Goal: Information Seeking & Learning: Find specific fact

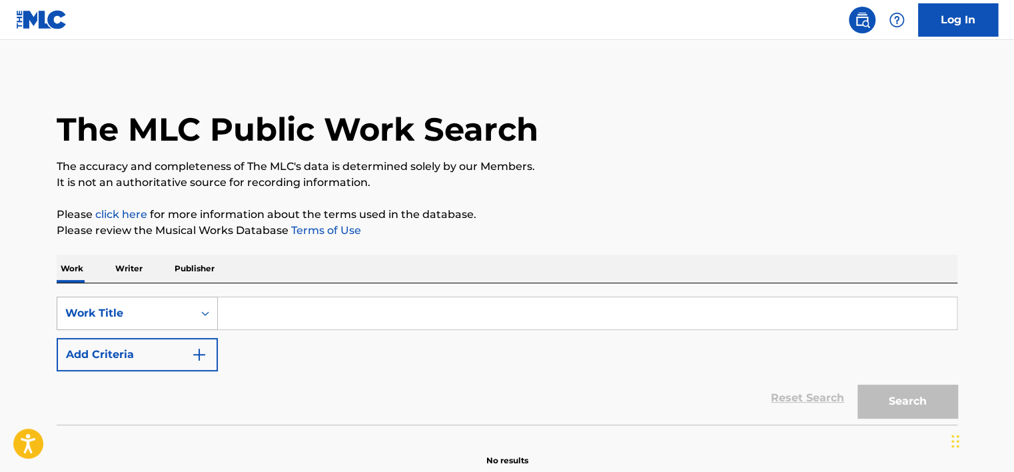
click at [201, 322] on div "Work Title" at bounding box center [137, 312] width 161 height 33
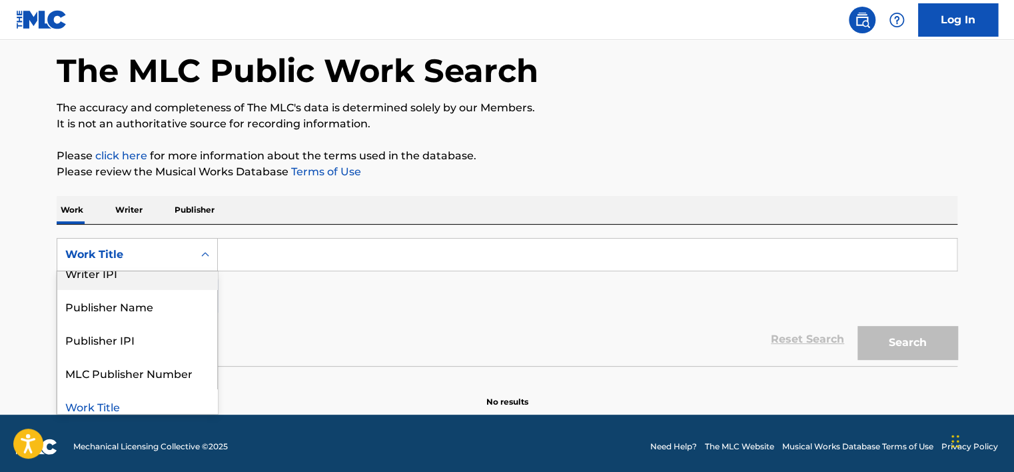
scroll to position [125, 0]
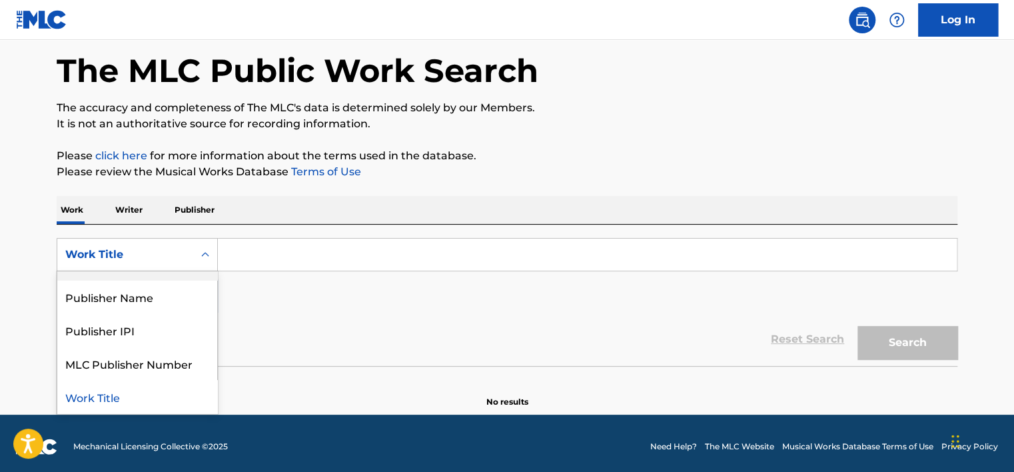
click at [318, 294] on div "SearchWithCriteria3a430a5c-191b-4e93-abec-be6a58e83460 8 results available. Use…" at bounding box center [507, 275] width 900 height 75
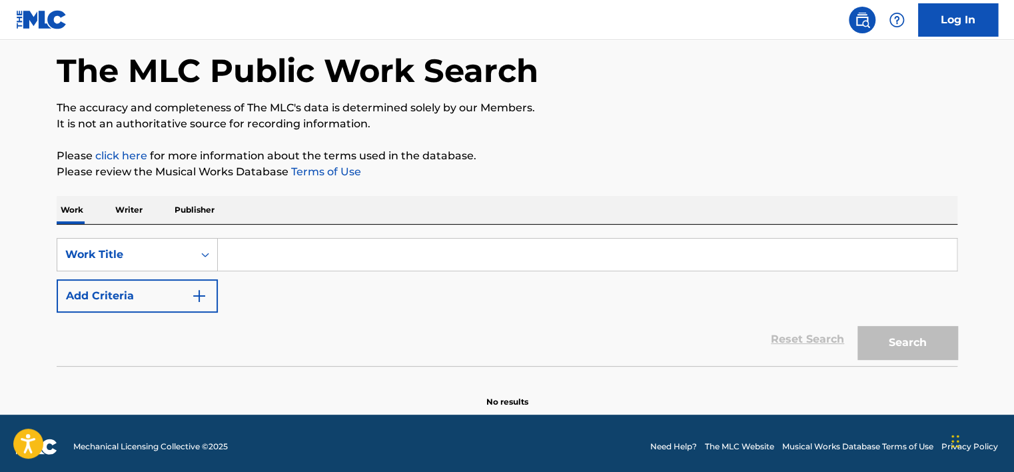
click at [328, 260] on input "Search Form" at bounding box center [587, 254] width 739 height 32
paste input "GOOD FOOT"
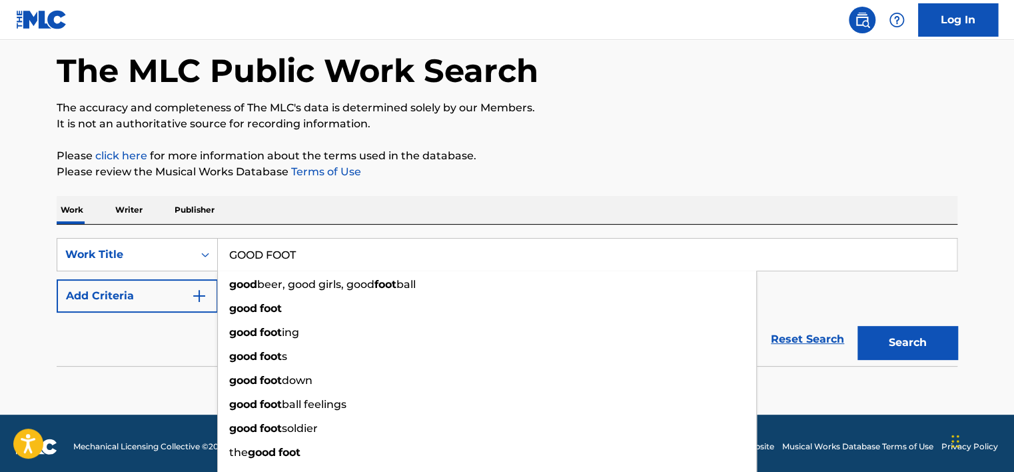
type input "GOOD FOOT"
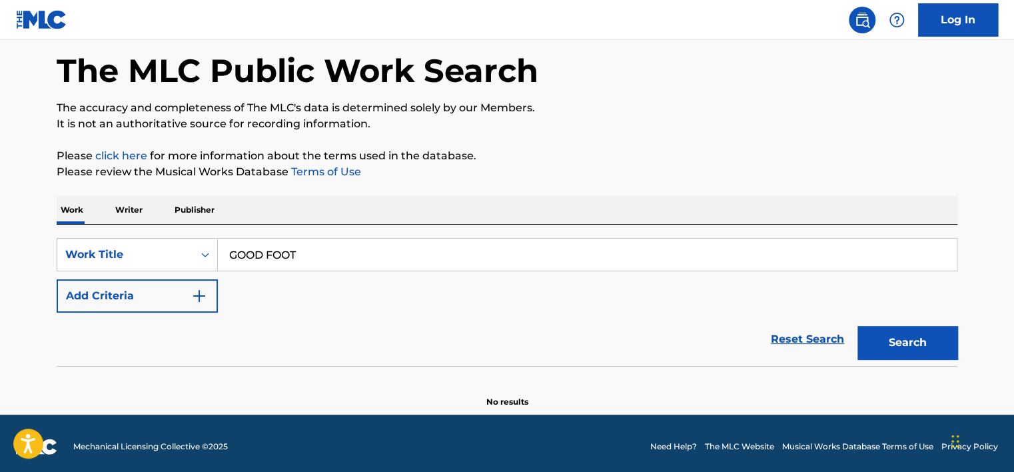
click at [874, 341] on button "Search" at bounding box center [907, 342] width 100 height 33
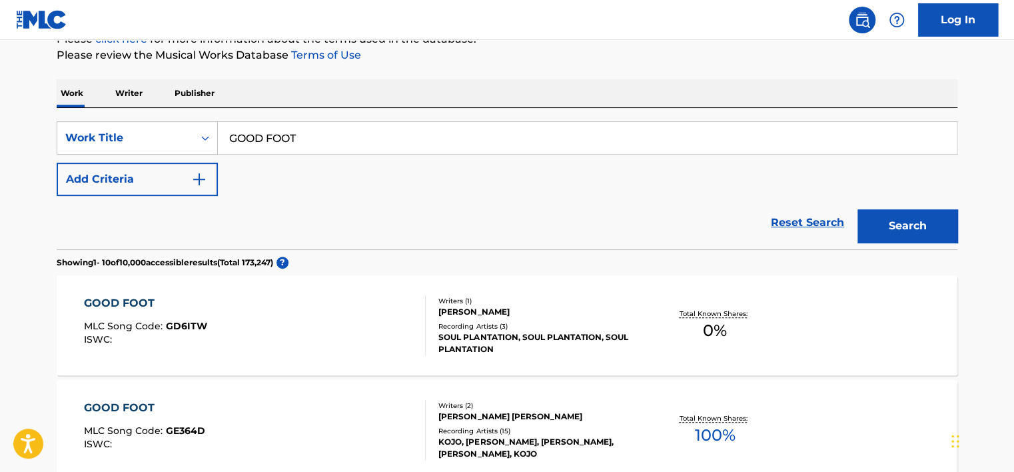
scroll to position [109, 0]
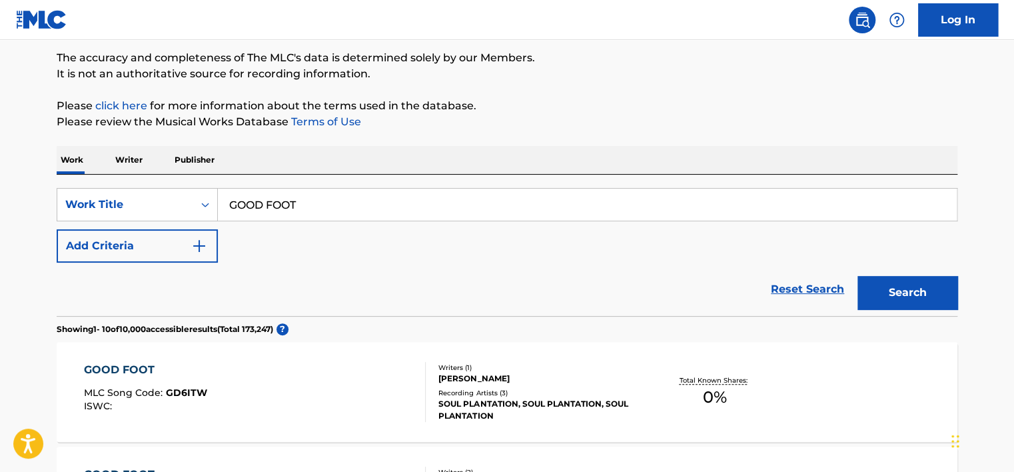
click at [186, 244] on button "Add Criteria" at bounding box center [137, 245] width 161 height 33
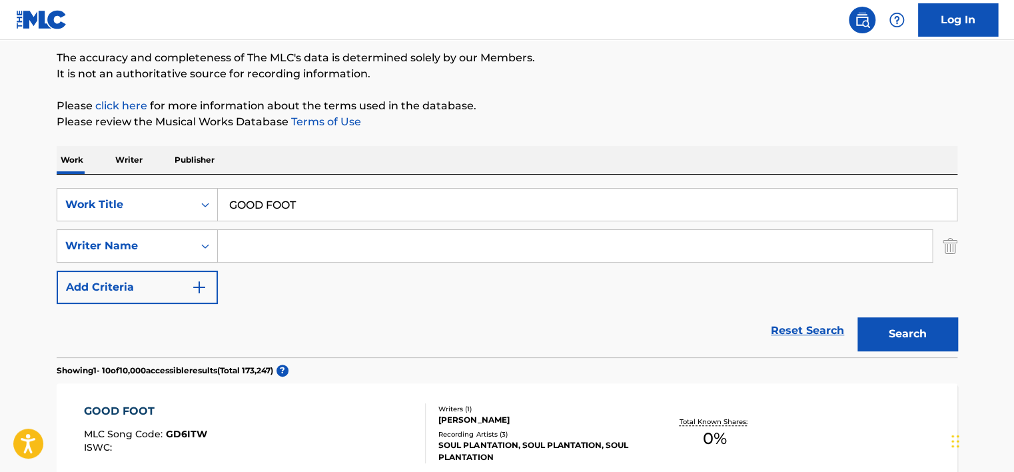
click at [270, 245] on input "Search Form" at bounding box center [575, 246] width 714 height 32
paste input "[PERSON_NAME]"
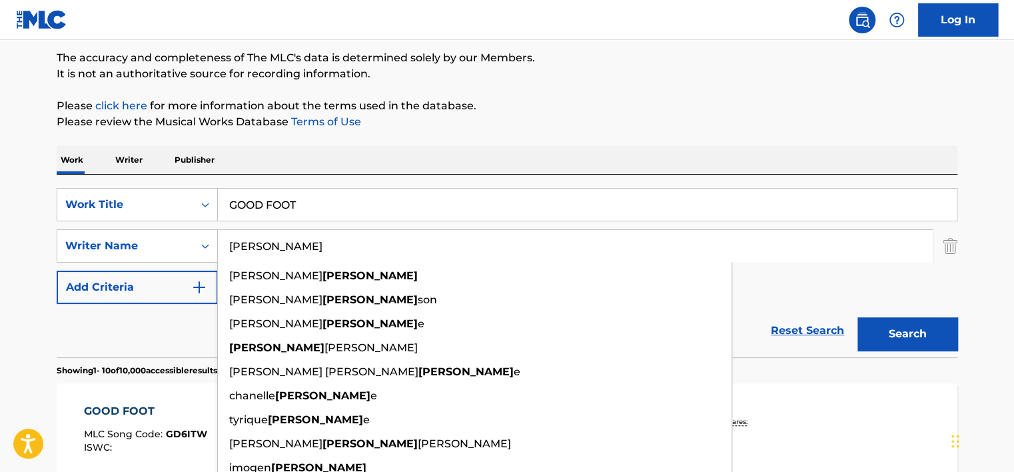
type input "[PERSON_NAME]"
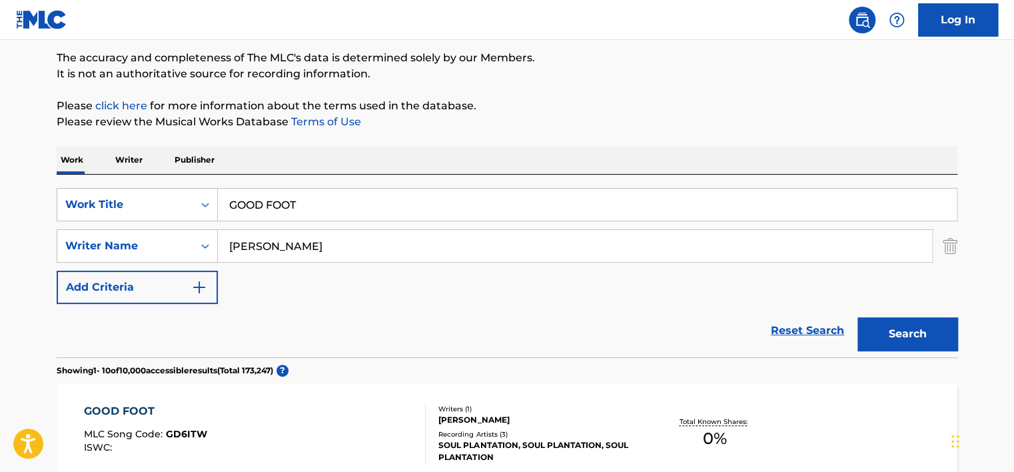
click at [906, 333] on button "Search" at bounding box center [907, 333] width 100 height 33
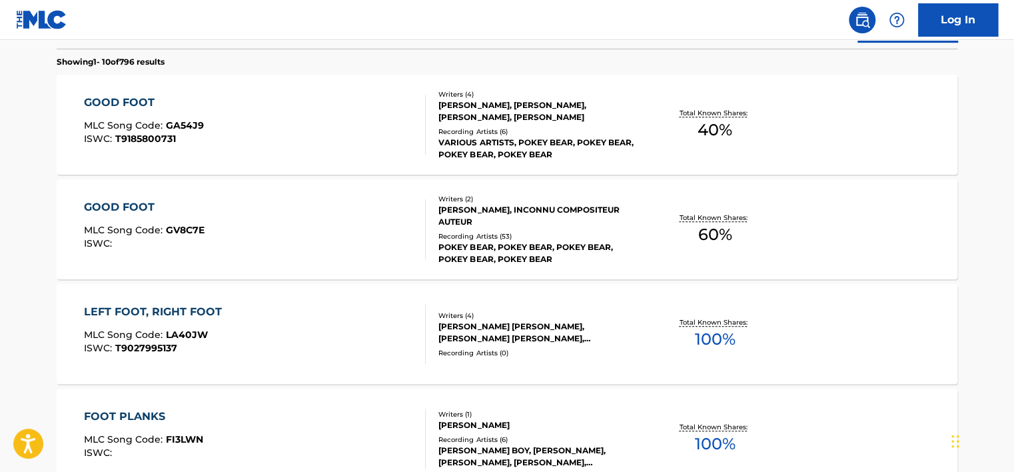
scroll to position [375, 0]
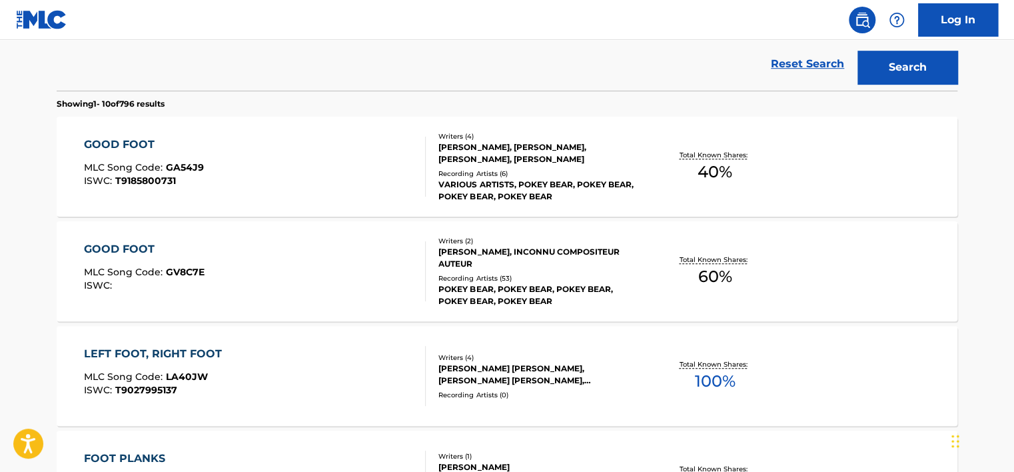
click at [385, 159] on div "GOOD FOOT MLC Song Code : GA54J9 ISWC : T9185800731" at bounding box center [255, 167] width 342 height 60
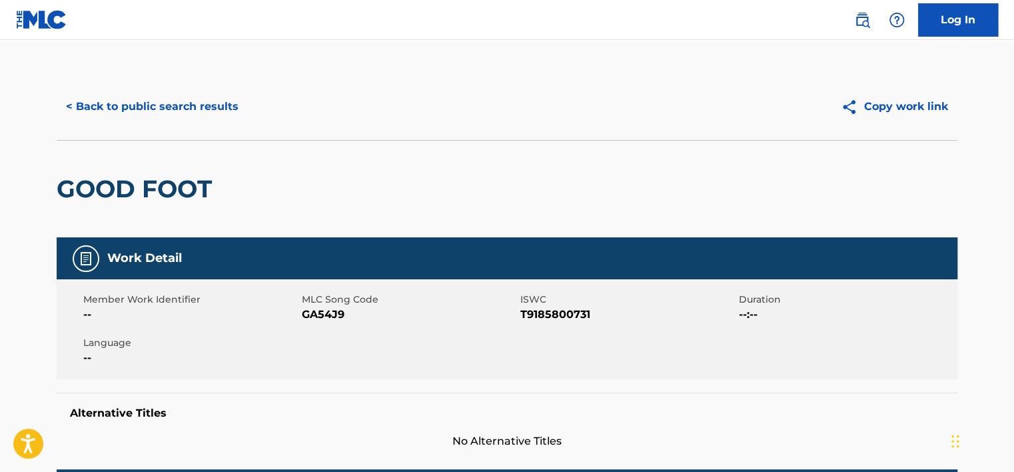
click at [172, 117] on button "< Back to public search results" at bounding box center [152, 106] width 191 height 33
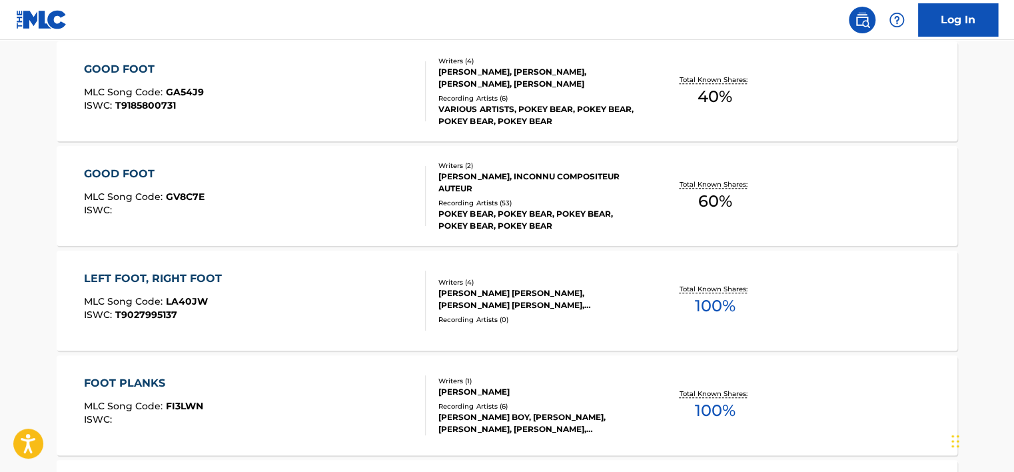
click at [316, 197] on div "GOOD FOOT MLC Song Code : GV8C7E ISWC :" at bounding box center [255, 196] width 342 height 60
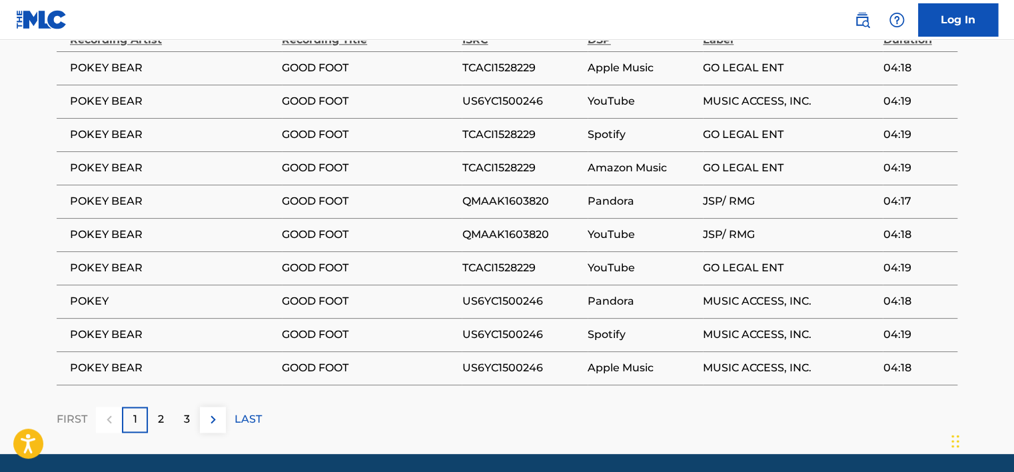
scroll to position [820, 0]
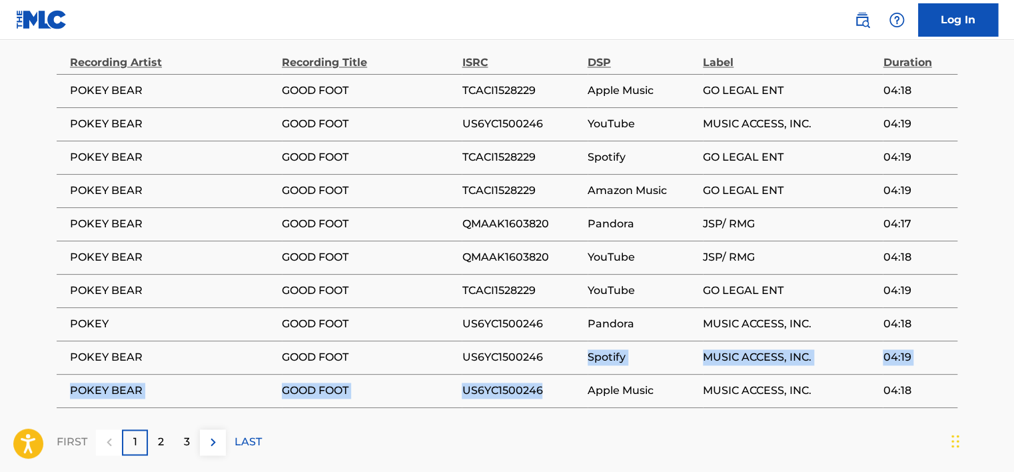
drag, startPoint x: 541, startPoint y: 352, endPoint x: 557, endPoint y: 373, distance: 25.7
click at [557, 373] on tbody "POKEY BEAR GOOD FOOT TCACI1528229 Apple Music GO LEGAL ENT 04:18 POKEY BEAR GOO…" at bounding box center [507, 240] width 900 height 333
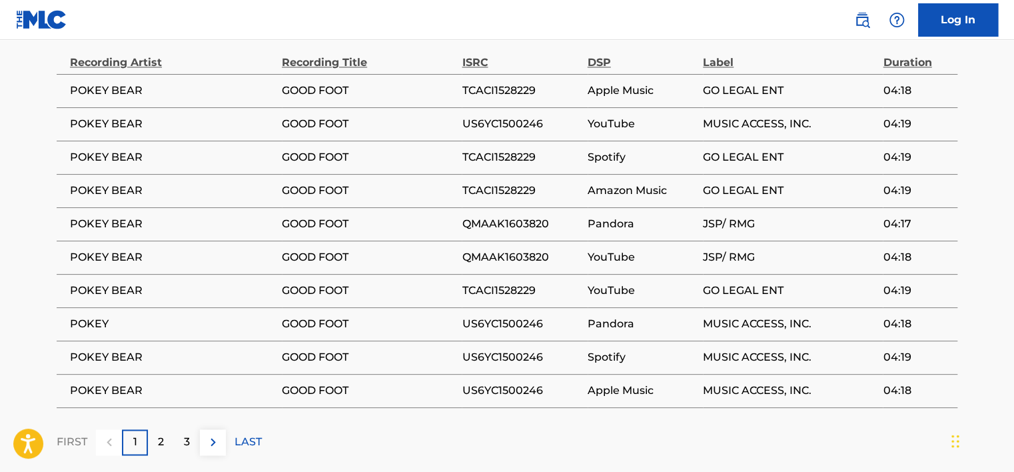
drag, startPoint x: 557, startPoint y: 373, endPoint x: 545, endPoint y: 428, distance: 55.8
click at [545, 429] on div "FIRST 1 2 3 LAST" at bounding box center [507, 442] width 900 height 26
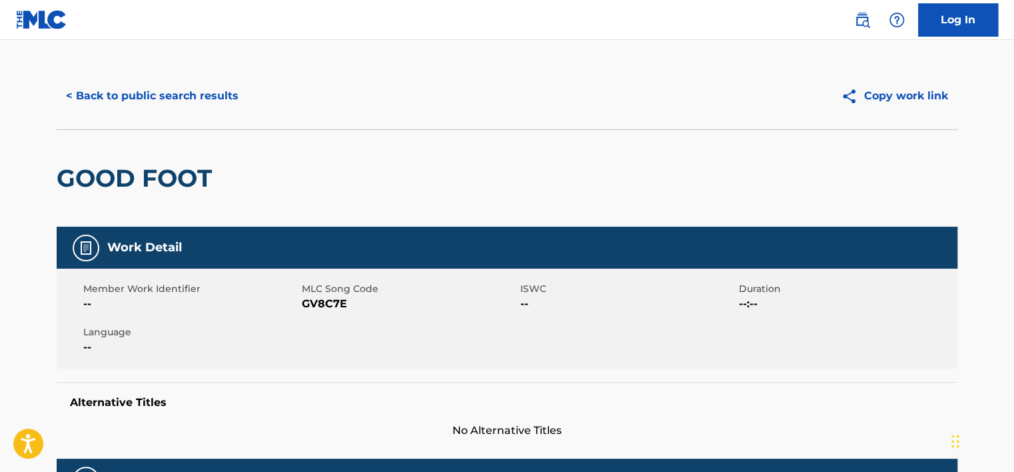
scroll to position [0, 0]
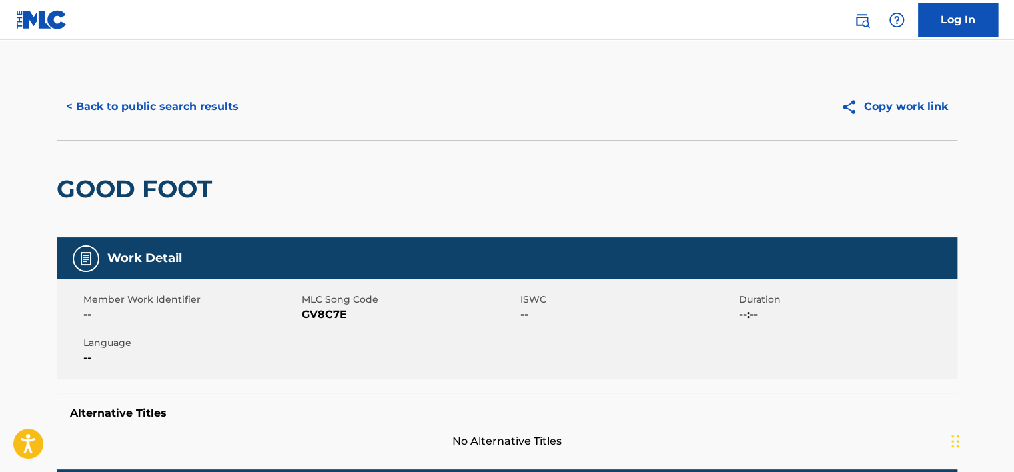
click at [138, 112] on button "< Back to public search results" at bounding box center [152, 106] width 191 height 33
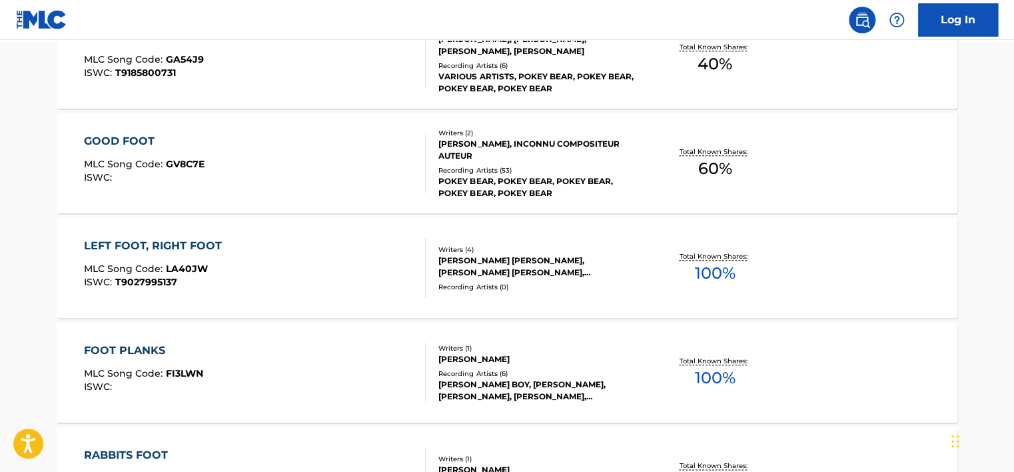
scroll to position [460, 0]
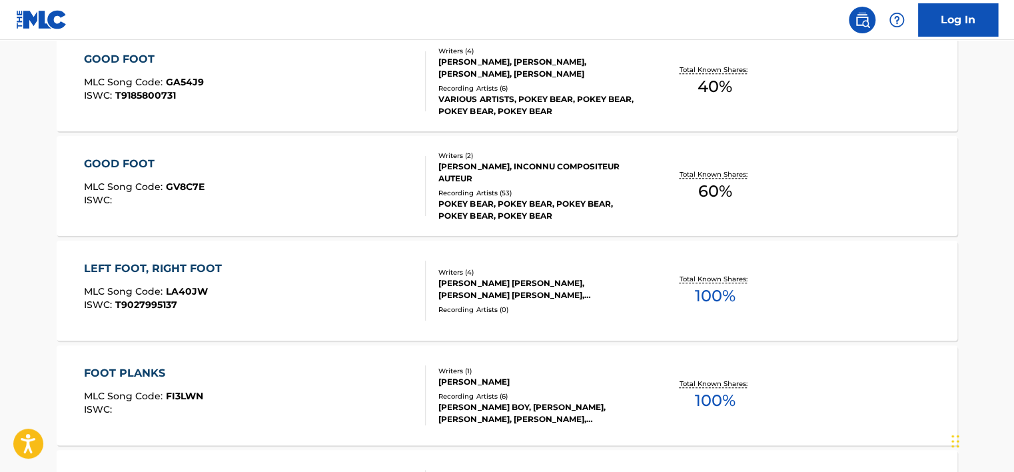
click at [381, 98] on div "GOOD FOOT MLC Song Code : GA54J9 ISWC : T9185800731" at bounding box center [255, 81] width 342 height 60
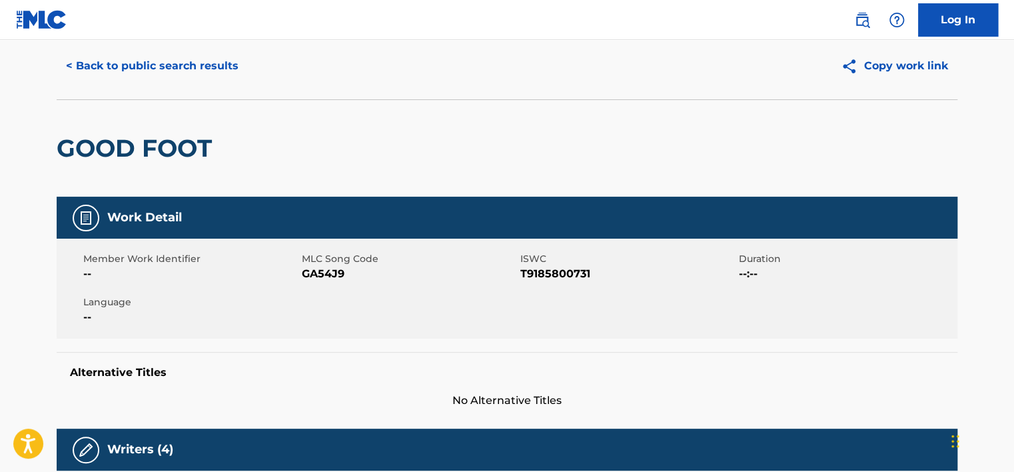
scroll to position [10, 0]
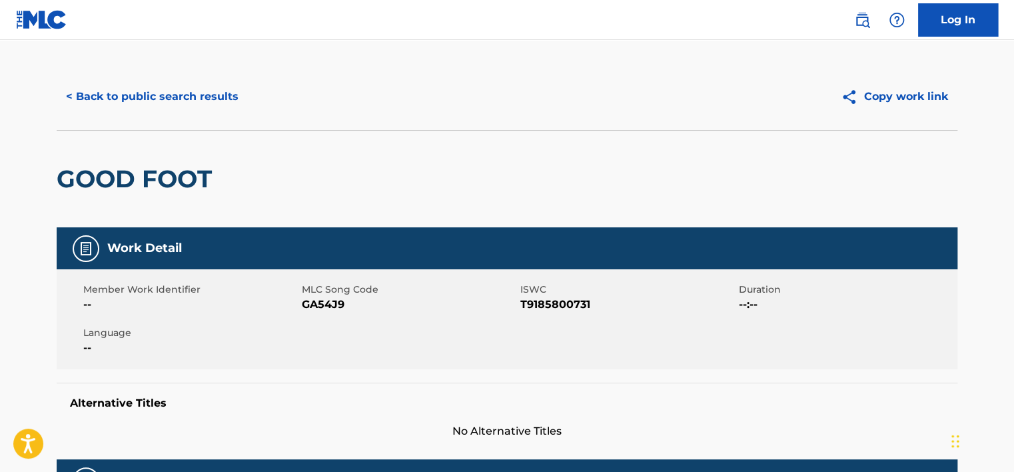
click at [185, 91] on button "< Back to public search results" at bounding box center [152, 96] width 191 height 33
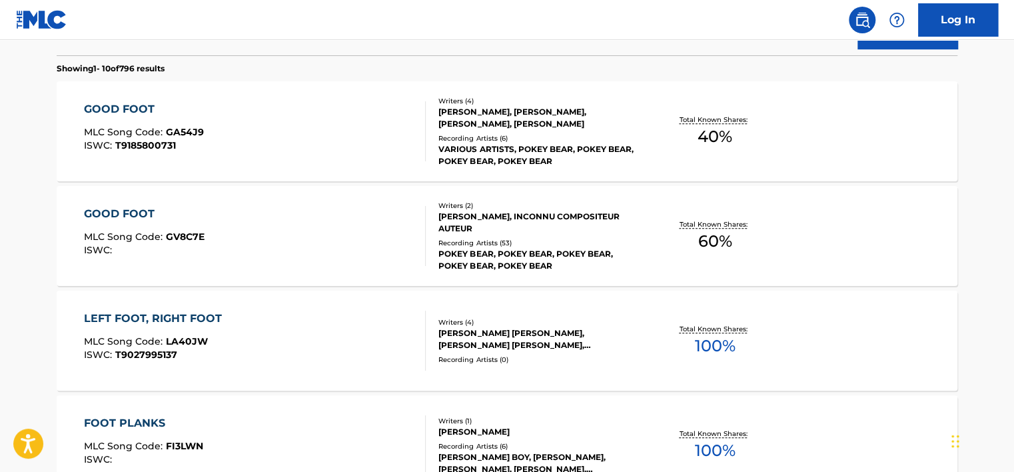
scroll to position [402, 0]
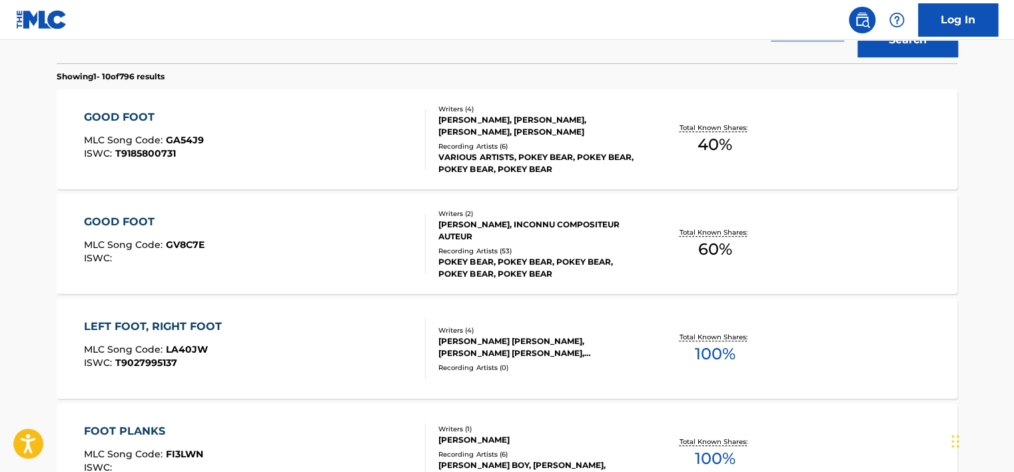
click at [352, 145] on div "GOOD FOOT MLC Song Code : GA54J9 ISWC : T9185800731" at bounding box center [255, 139] width 342 height 60
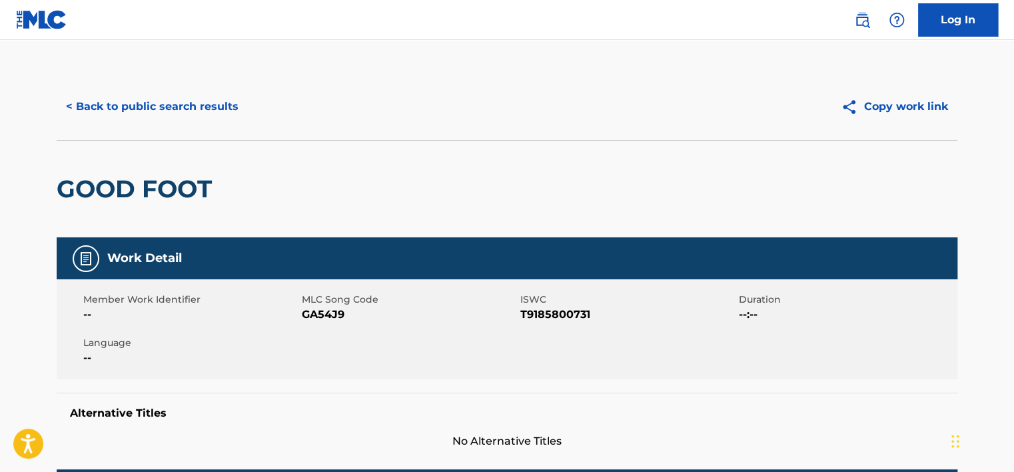
click at [87, 96] on button "< Back to public search results" at bounding box center [152, 106] width 191 height 33
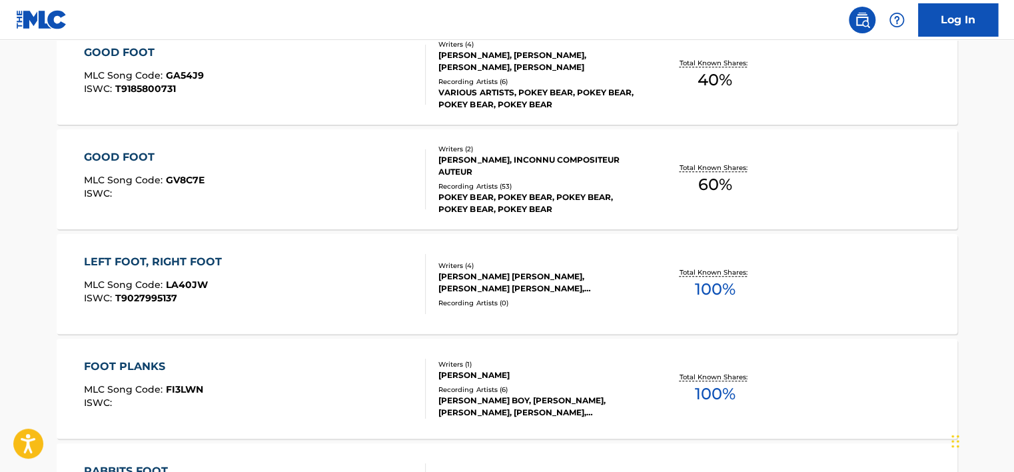
scroll to position [412, 0]
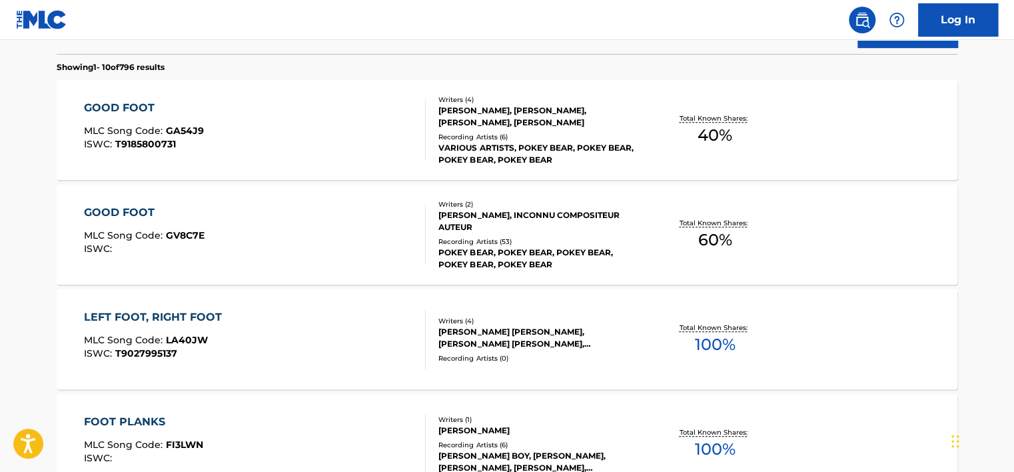
click at [426, 242] on div "Writers ( 2 ) [PERSON_NAME], INCONNU COMPOSITEUR AUTEUR Recording Artists ( 53 …" at bounding box center [533, 234] width 214 height 71
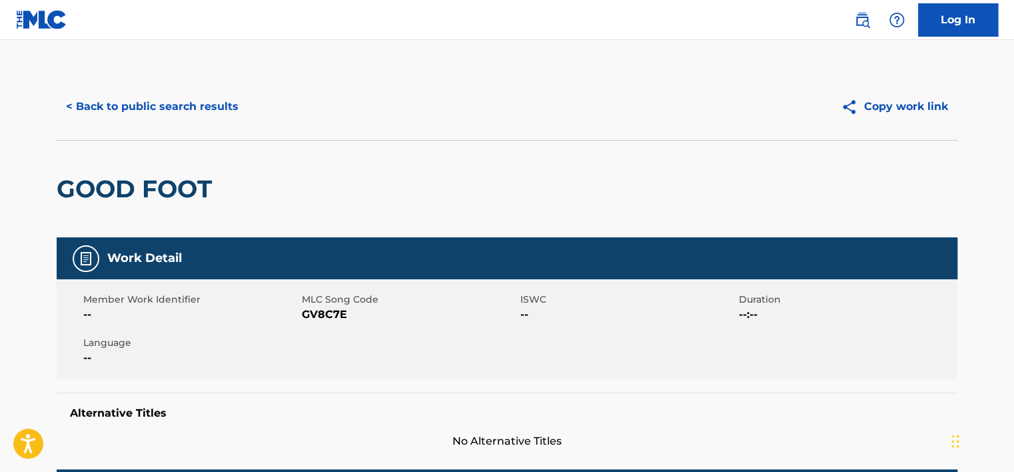
click at [104, 103] on button "< Back to public search results" at bounding box center [152, 106] width 191 height 33
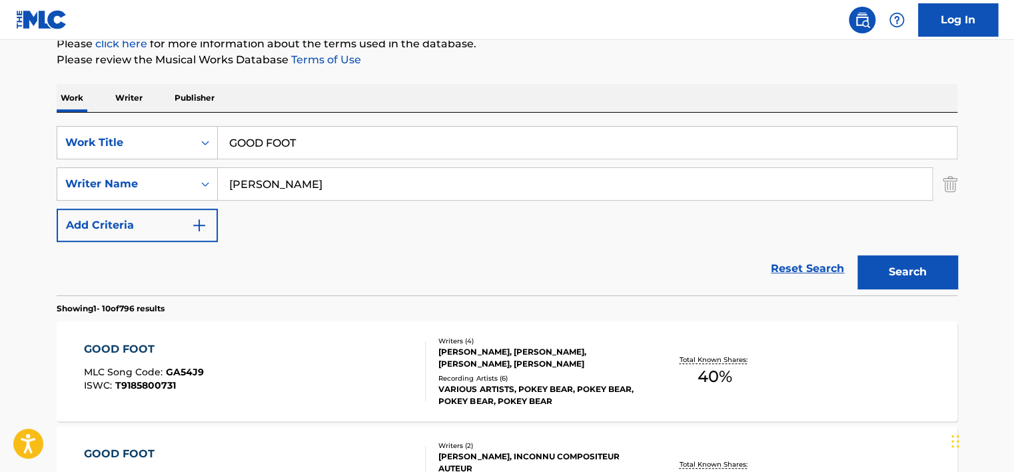
scroll to position [155, 0]
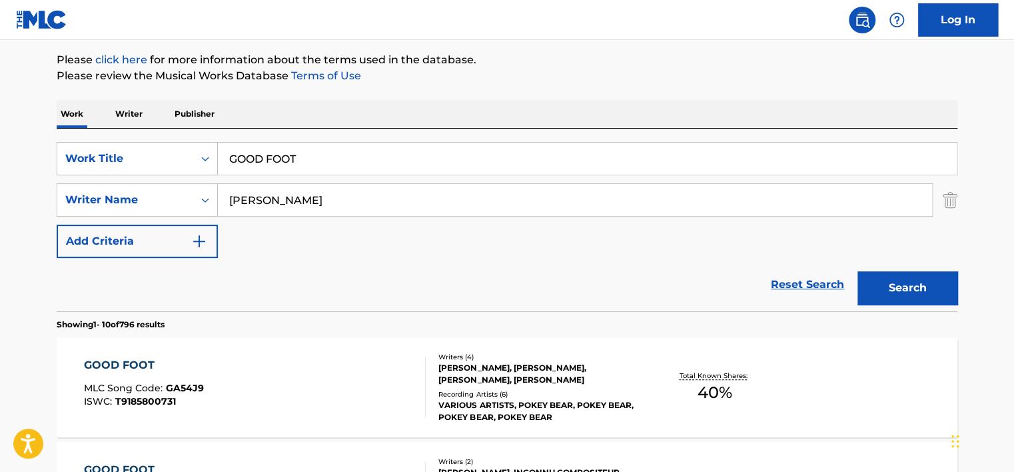
drag, startPoint x: 276, startPoint y: 202, endPoint x: 224, endPoint y: 205, distance: 52.7
click at [224, 205] on input "[PERSON_NAME]" at bounding box center [575, 200] width 714 height 32
paste input "[PERSON_NAME]"
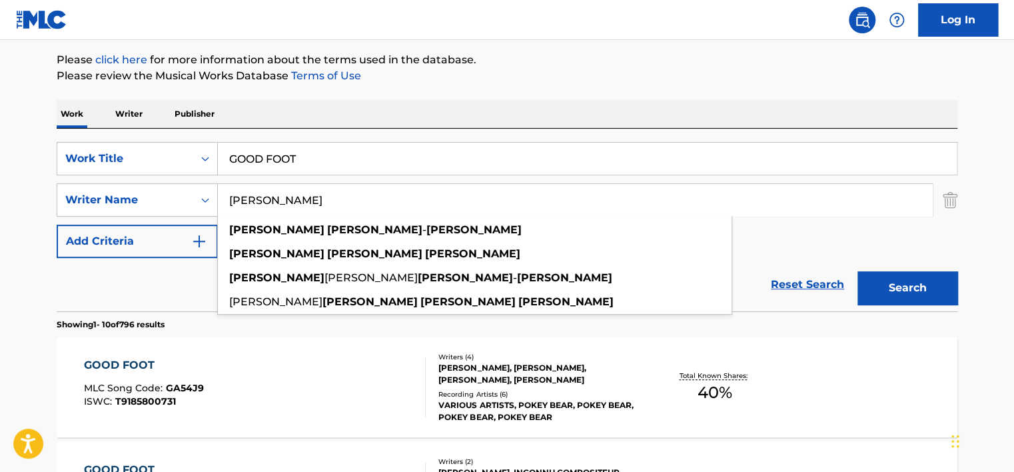
click at [920, 277] on button "Search" at bounding box center [907, 287] width 100 height 33
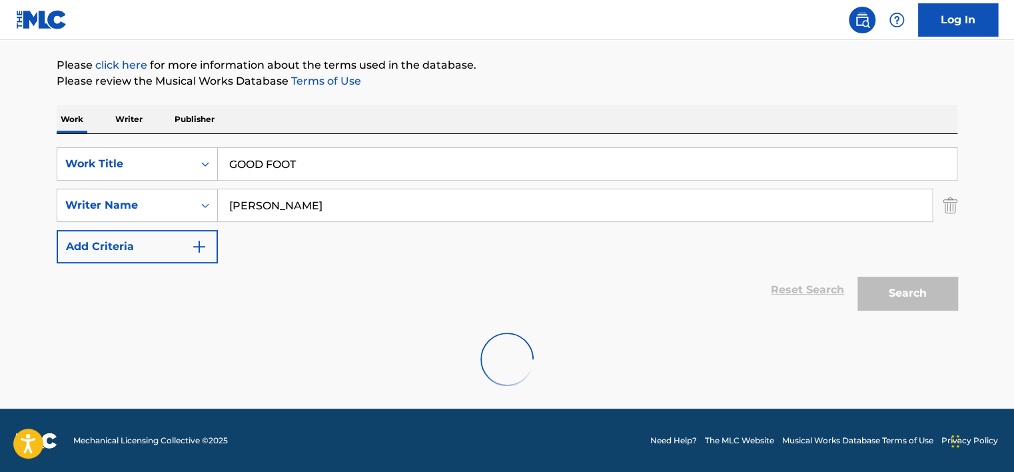
scroll to position [107, 0]
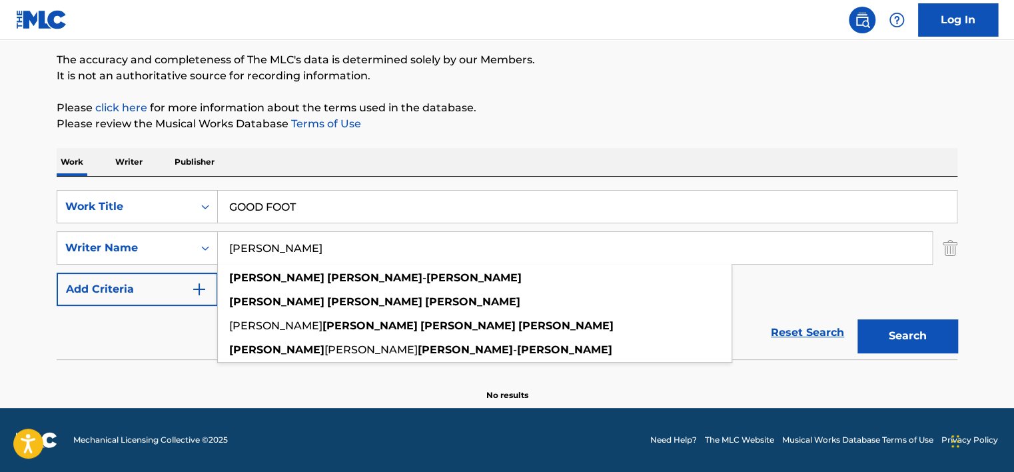
drag, startPoint x: 386, startPoint y: 246, endPoint x: 221, endPoint y: 245, distance: 165.2
click at [221, 245] on input "[PERSON_NAME]" at bounding box center [575, 248] width 714 height 32
click at [170, 379] on section "No results" at bounding box center [507, 383] width 900 height 35
drag, startPoint x: 309, startPoint y: 247, endPoint x: 215, endPoint y: 247, distance: 93.9
click at [215, 247] on div "SearchWithCriteriabf62d8ed-97ac-449f-baba-30107acb90a3 Writer Name [PERSON_NAME…" at bounding box center [507, 247] width 900 height 33
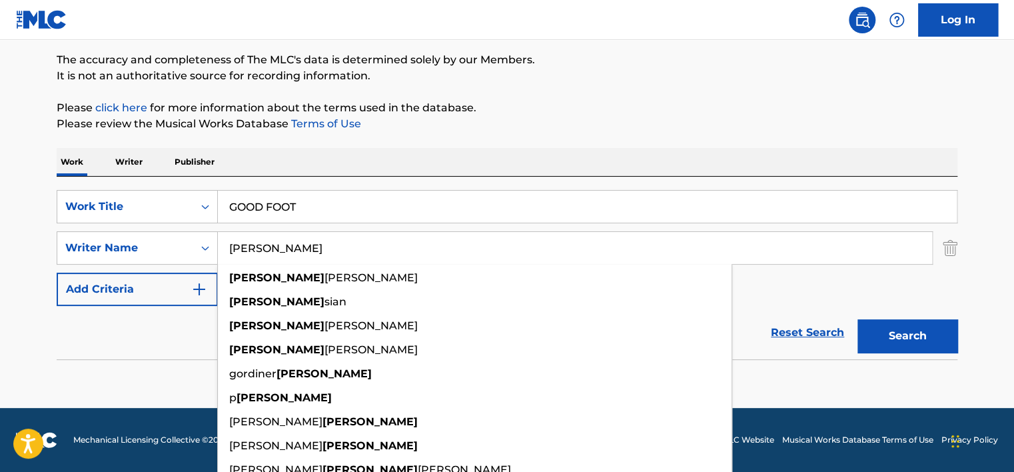
type input "[PERSON_NAME]"
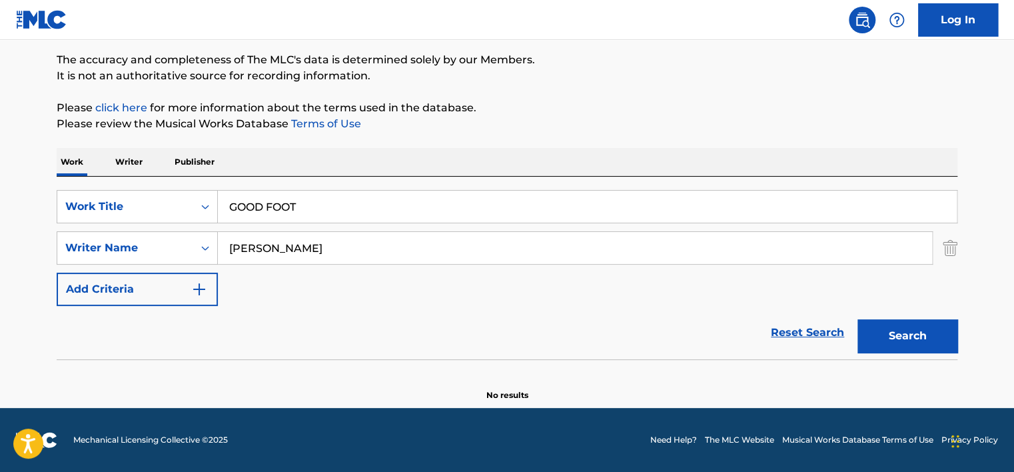
click at [906, 318] on div "Search" at bounding box center [903, 332] width 107 height 53
click at [898, 327] on button "Search" at bounding box center [907, 335] width 100 height 33
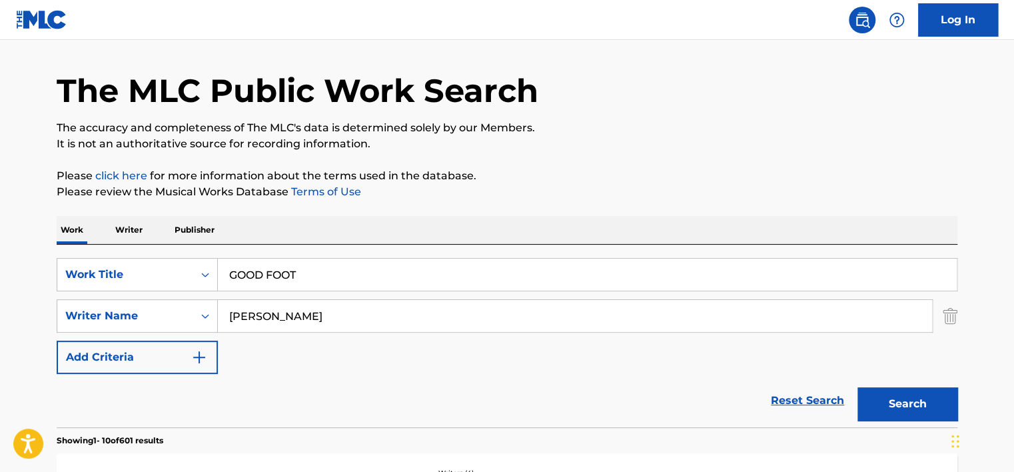
scroll to position [0, 0]
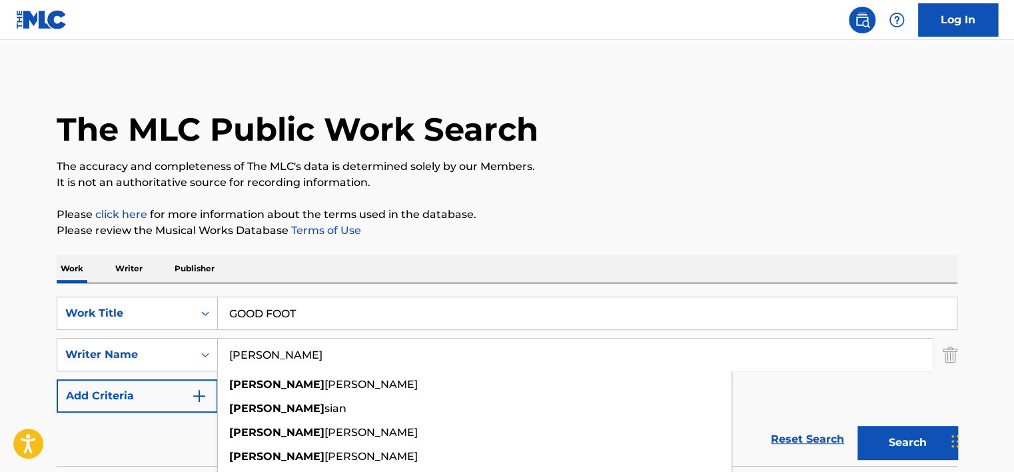
drag, startPoint x: 314, startPoint y: 362, endPoint x: 225, endPoint y: 368, distance: 88.7
click at [225, 368] on input "[PERSON_NAME]" at bounding box center [575, 354] width 714 height 32
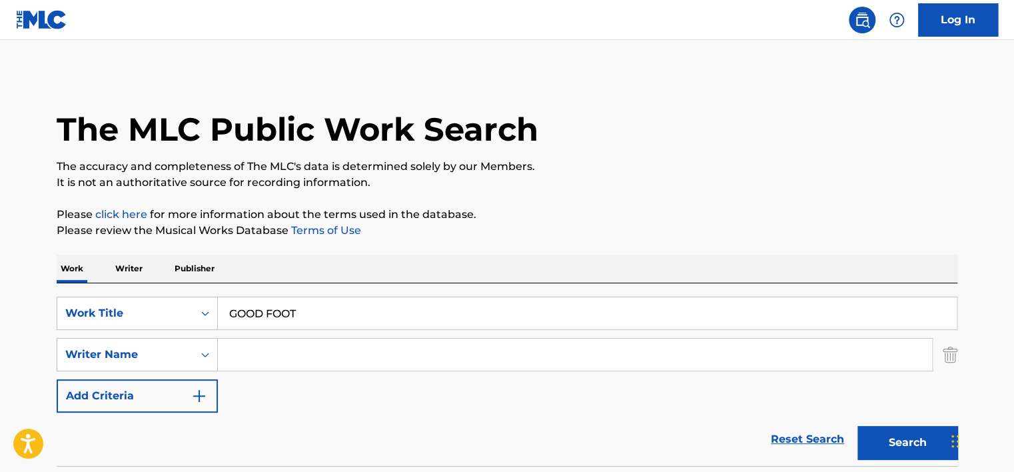
paste input "Brown"
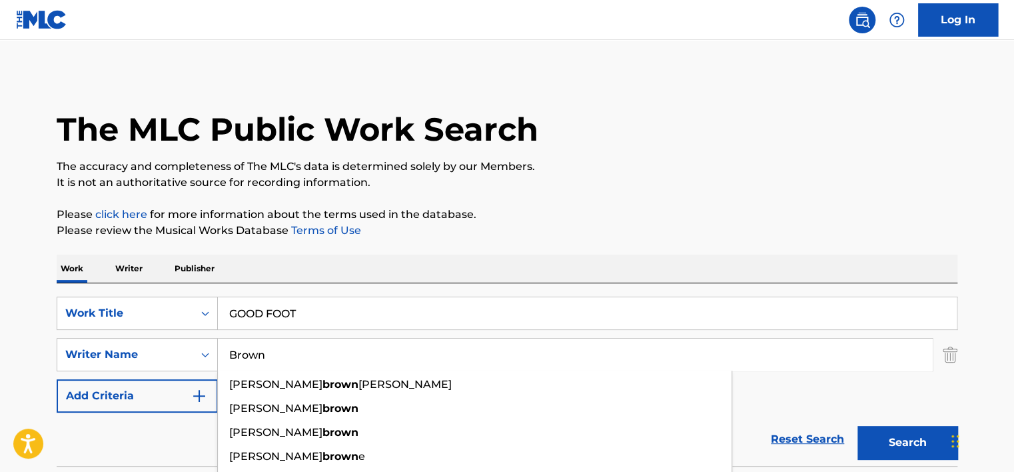
type input "Brown"
click at [890, 448] on button "Search" at bounding box center [907, 442] width 100 height 33
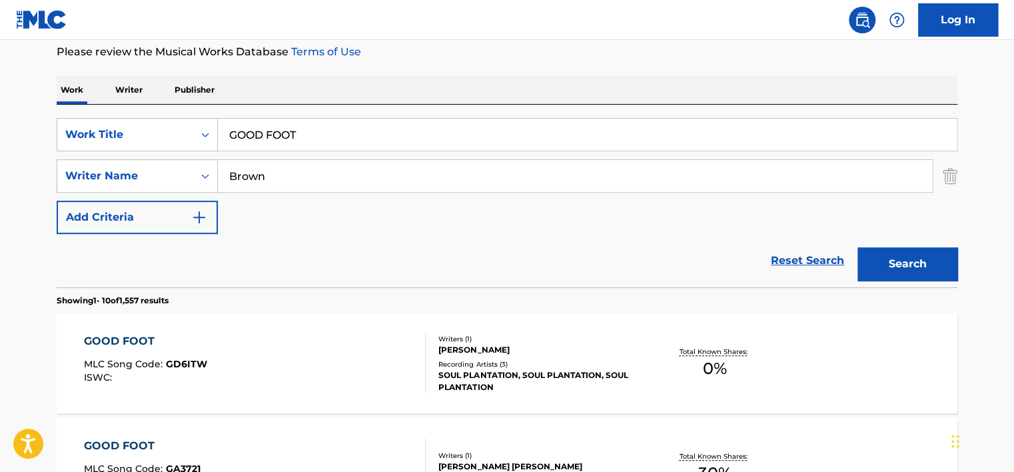
scroll to position [200, 0]
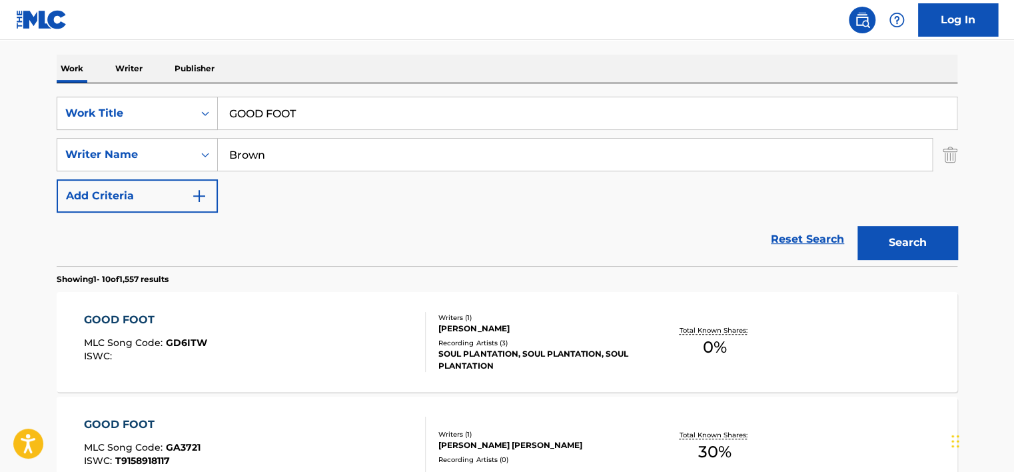
click at [232, 117] on input "GOOD FOOT" at bounding box center [587, 113] width 739 height 32
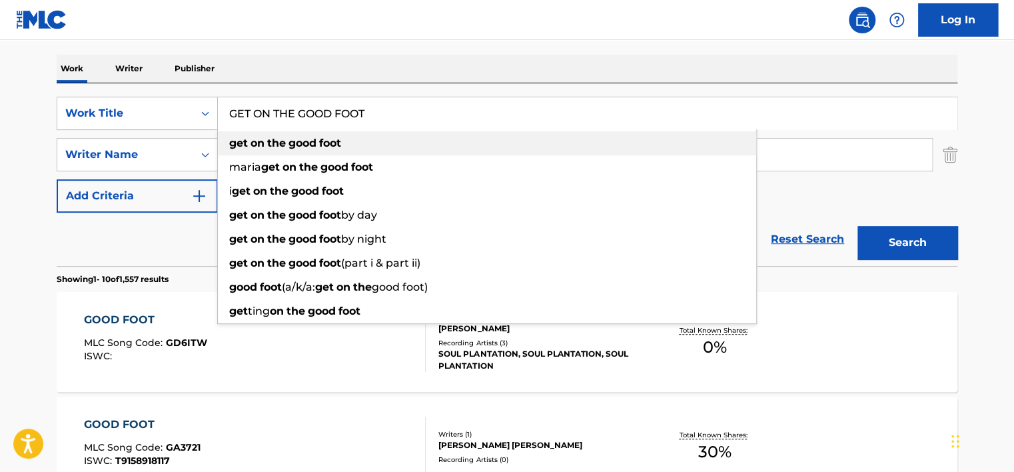
click at [426, 135] on div "get on the good foot" at bounding box center [487, 143] width 538 height 24
type input "get on the good foot"
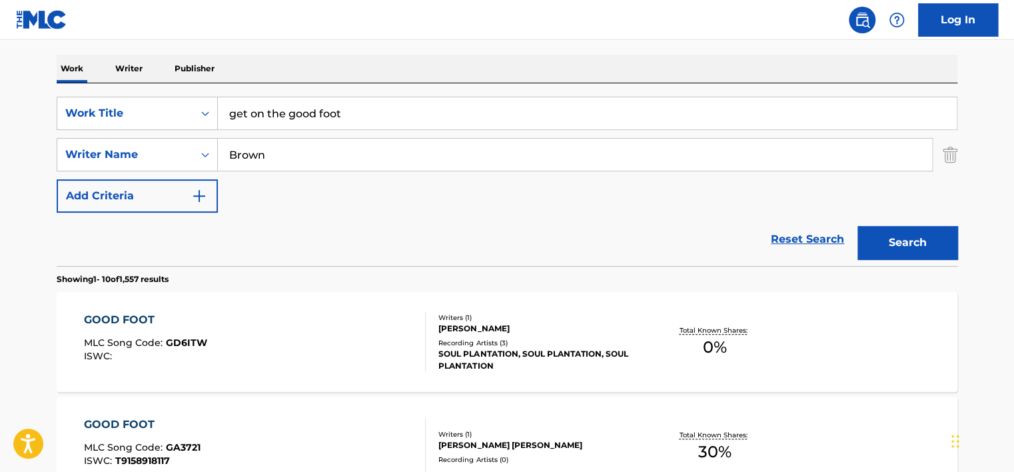
click at [915, 241] on button "Search" at bounding box center [907, 242] width 100 height 33
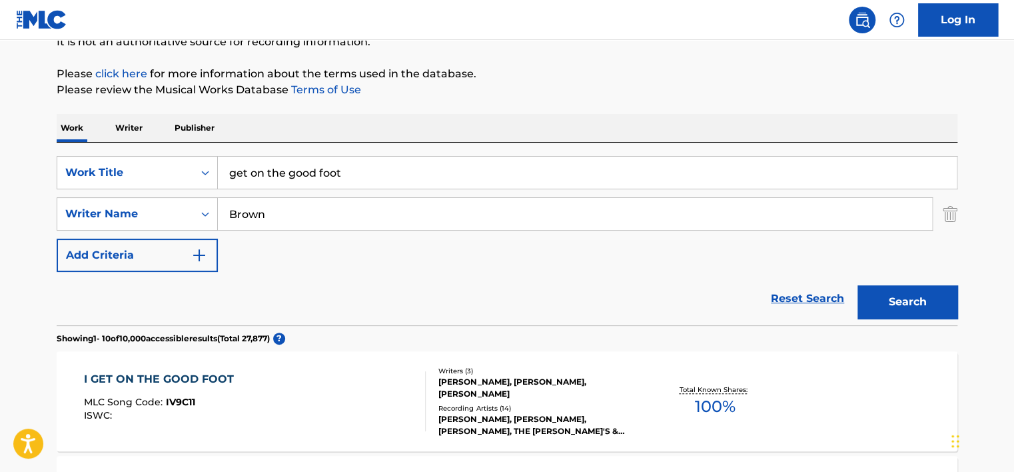
scroll to position [133, 0]
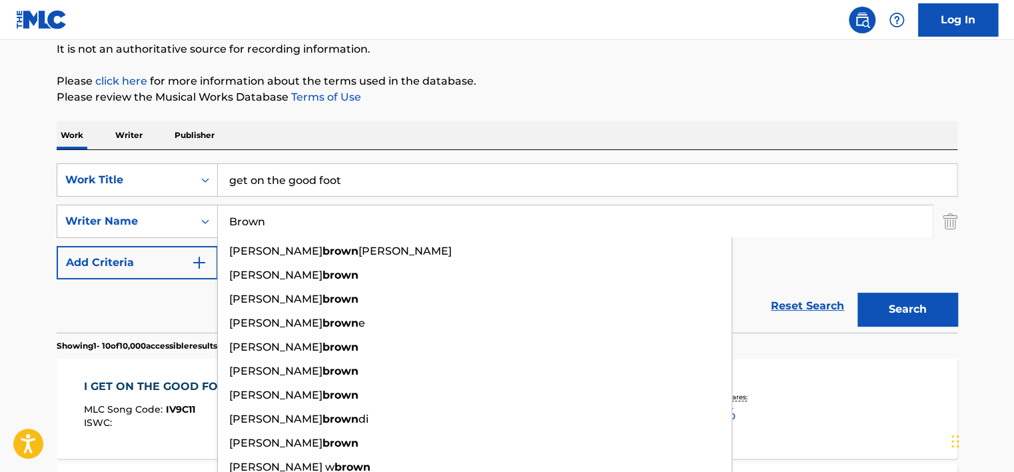
drag, startPoint x: 317, startPoint y: 221, endPoint x: 221, endPoint y: 222, distance: 95.9
click at [221, 224] on input "Brown" at bounding box center [575, 221] width 714 height 32
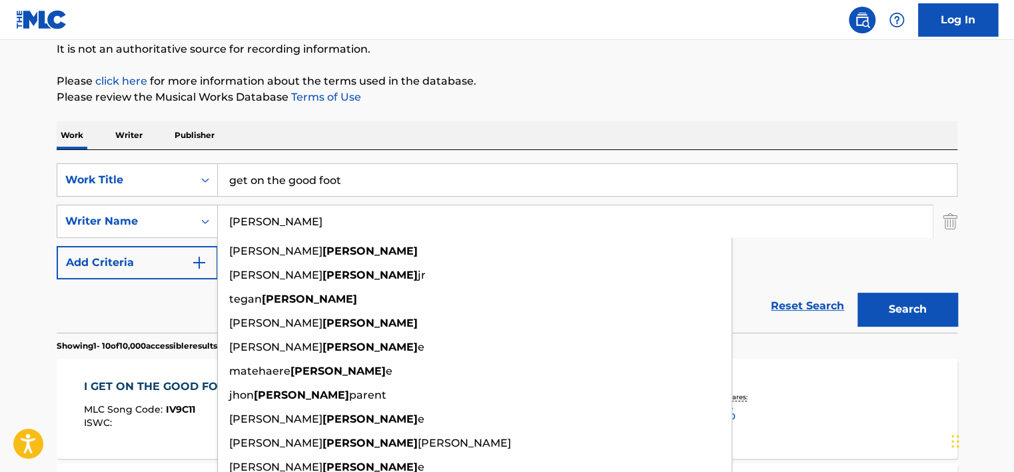
type input "[PERSON_NAME]"
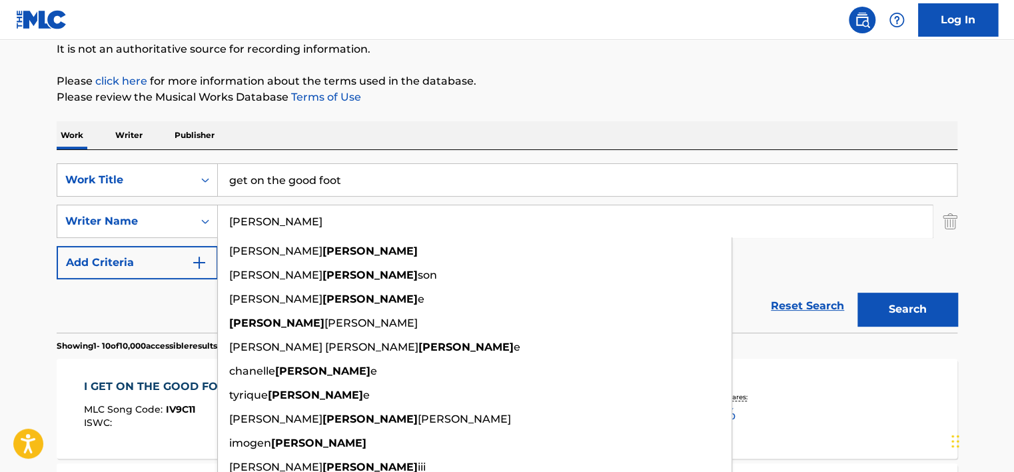
click at [839, 255] on div "SearchWithCriteria3a430a5c-191b-4e93-abec-be6a58e83460 Work Title get on the go…" at bounding box center [507, 221] width 900 height 116
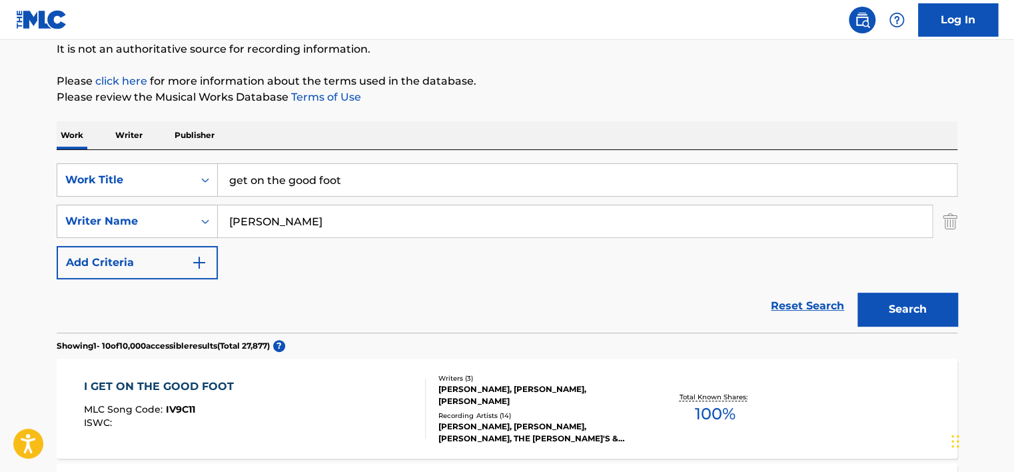
click at [924, 310] on button "Search" at bounding box center [907, 308] width 100 height 33
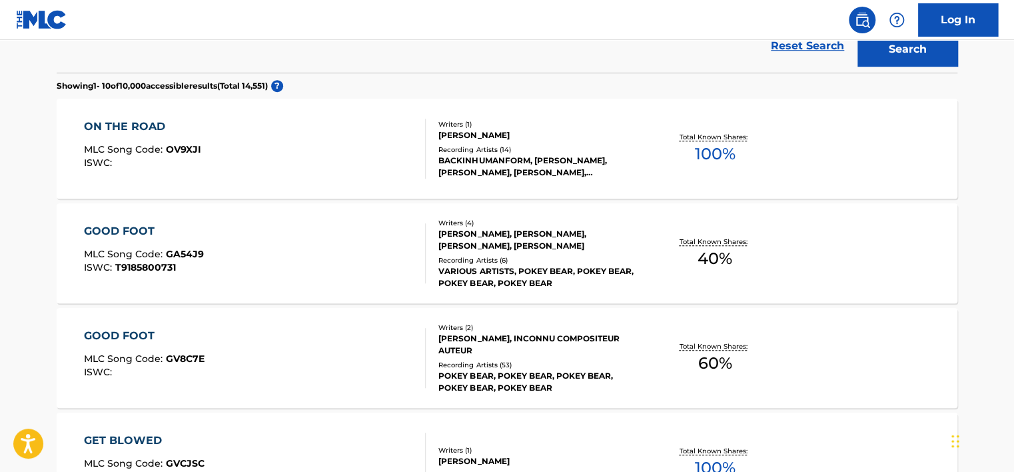
scroll to position [416, 0]
